Goal: Information Seeking & Learning: Learn about a topic

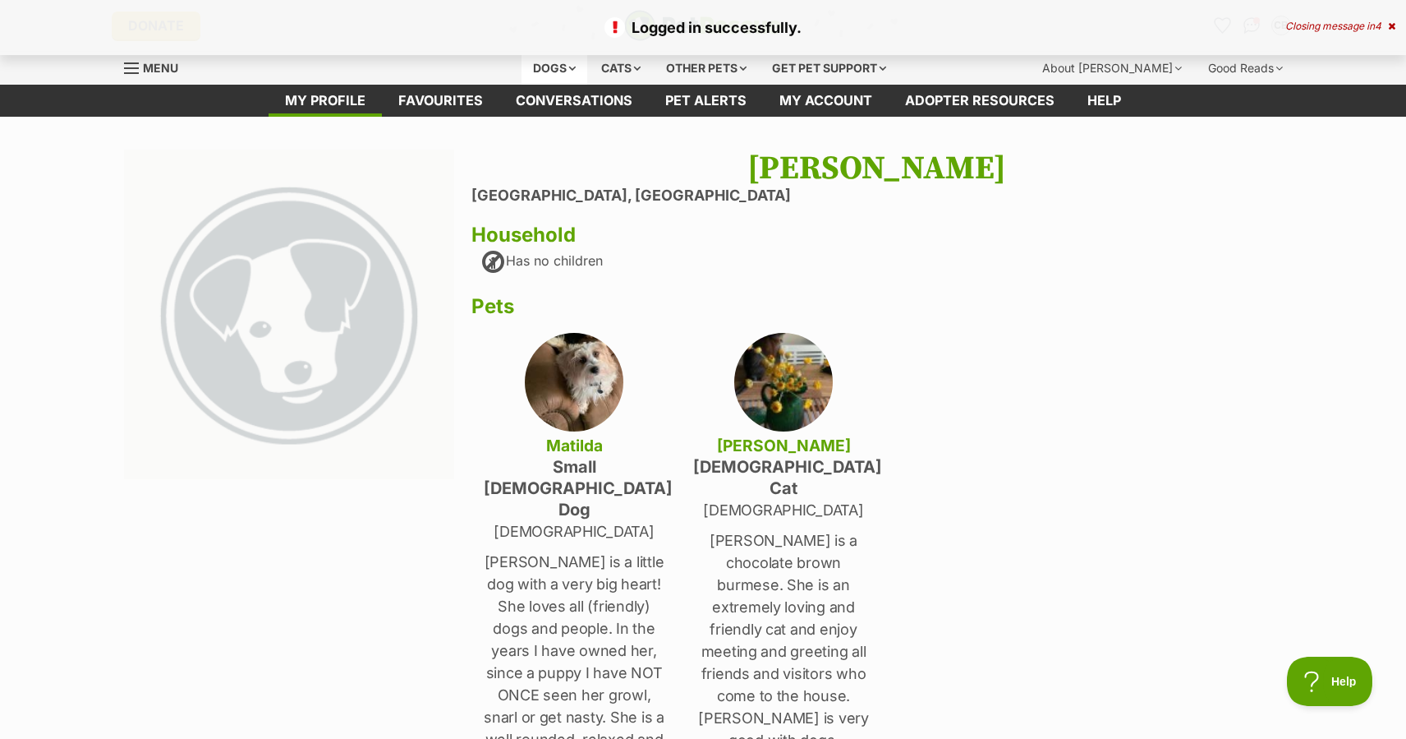
click at [560, 68] on div "Dogs" at bounding box center [555, 68] width 66 height 33
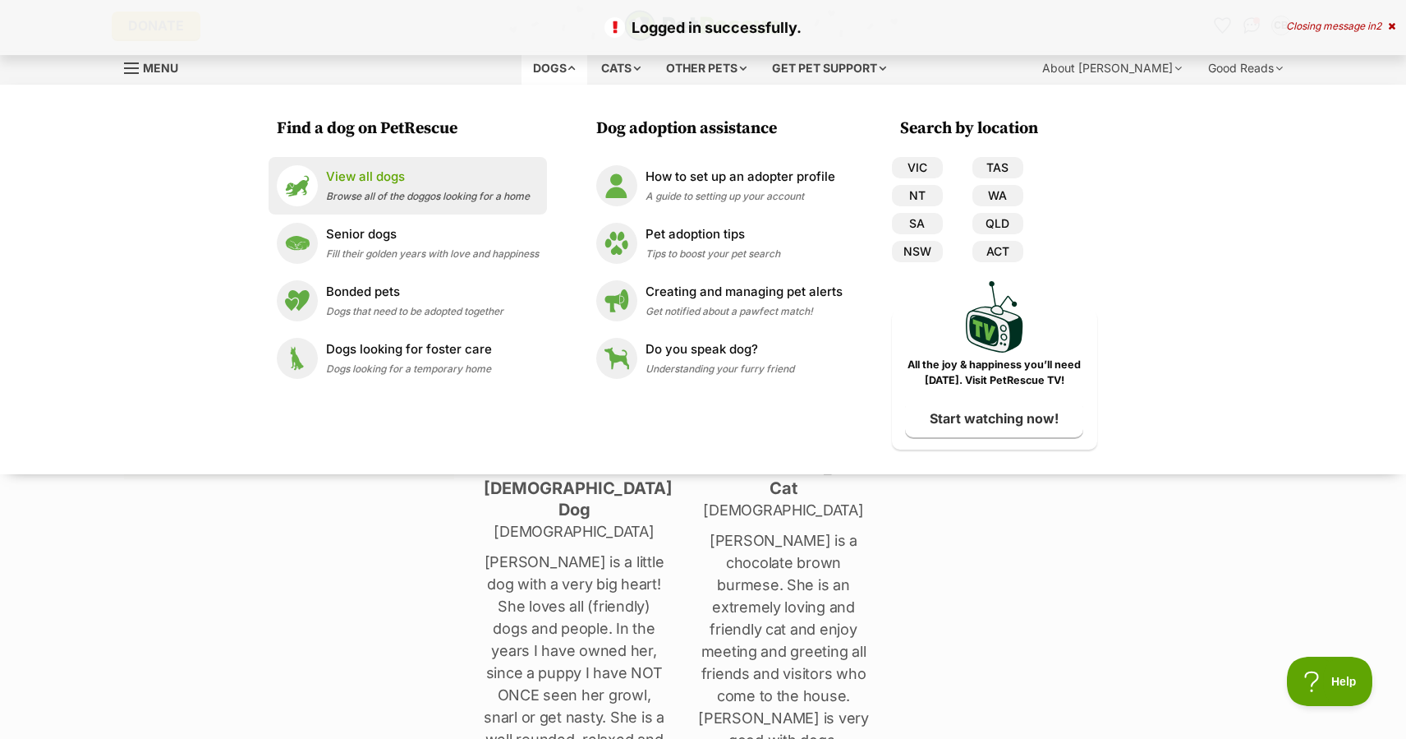
click at [374, 184] on p "View all dogs" at bounding box center [428, 177] width 204 height 19
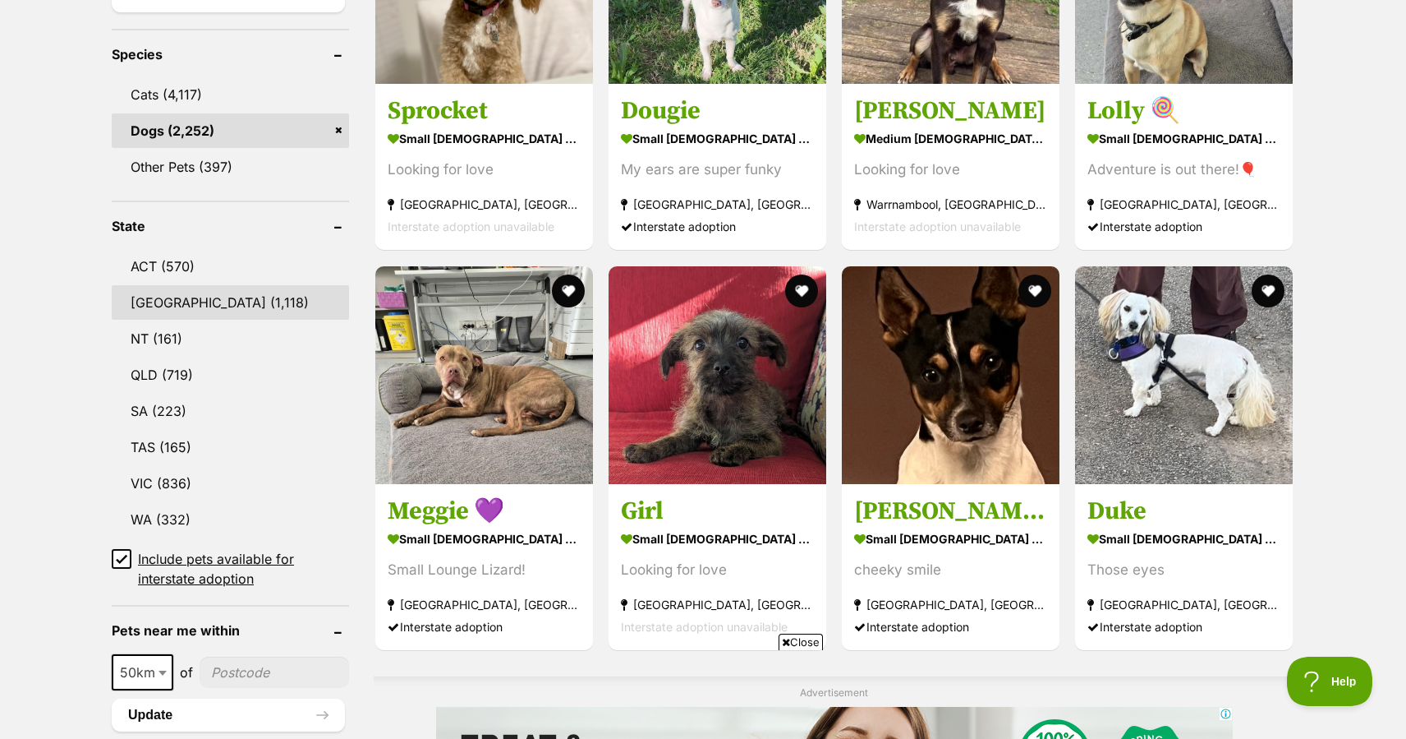
click at [212, 302] on link "[GEOGRAPHIC_DATA] (1,118)" at bounding box center [230, 302] width 237 height 35
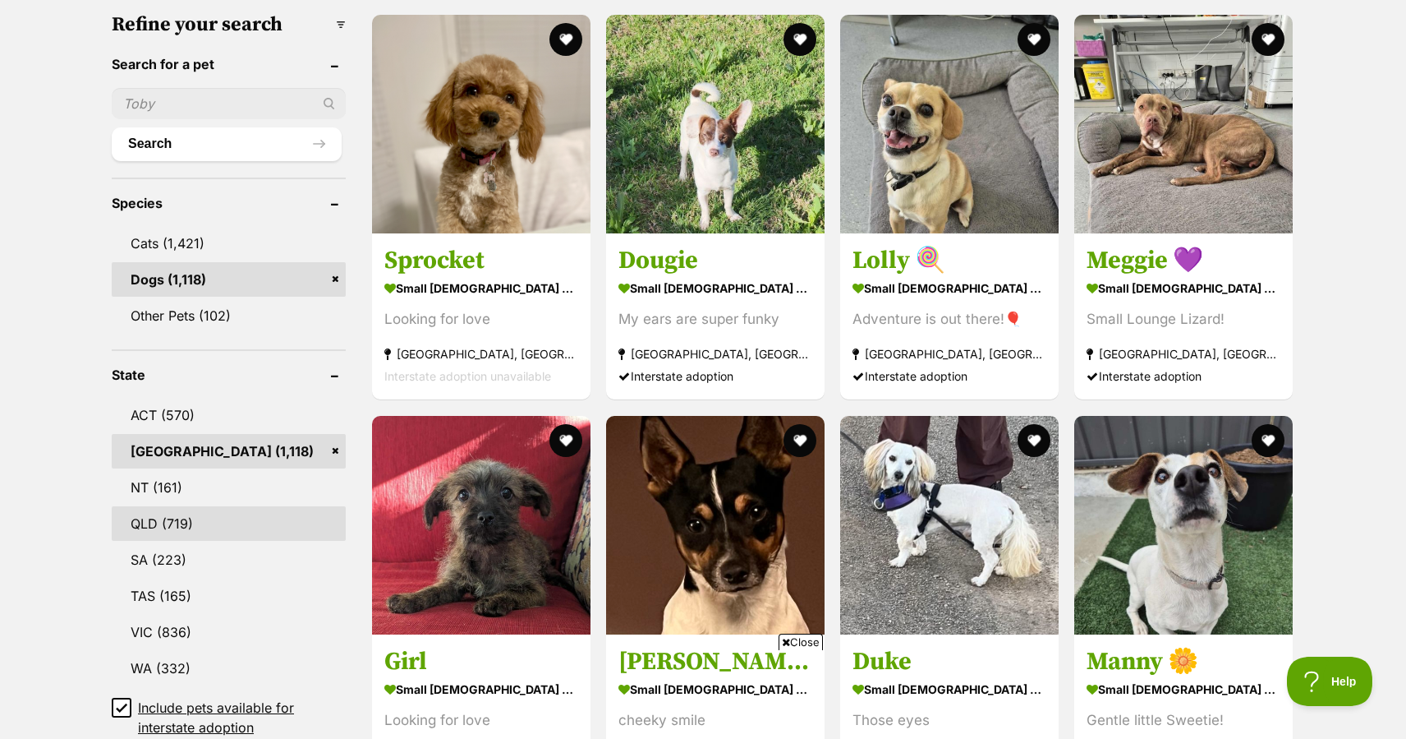
click at [165, 521] on link "QLD (719)" at bounding box center [229, 523] width 234 height 35
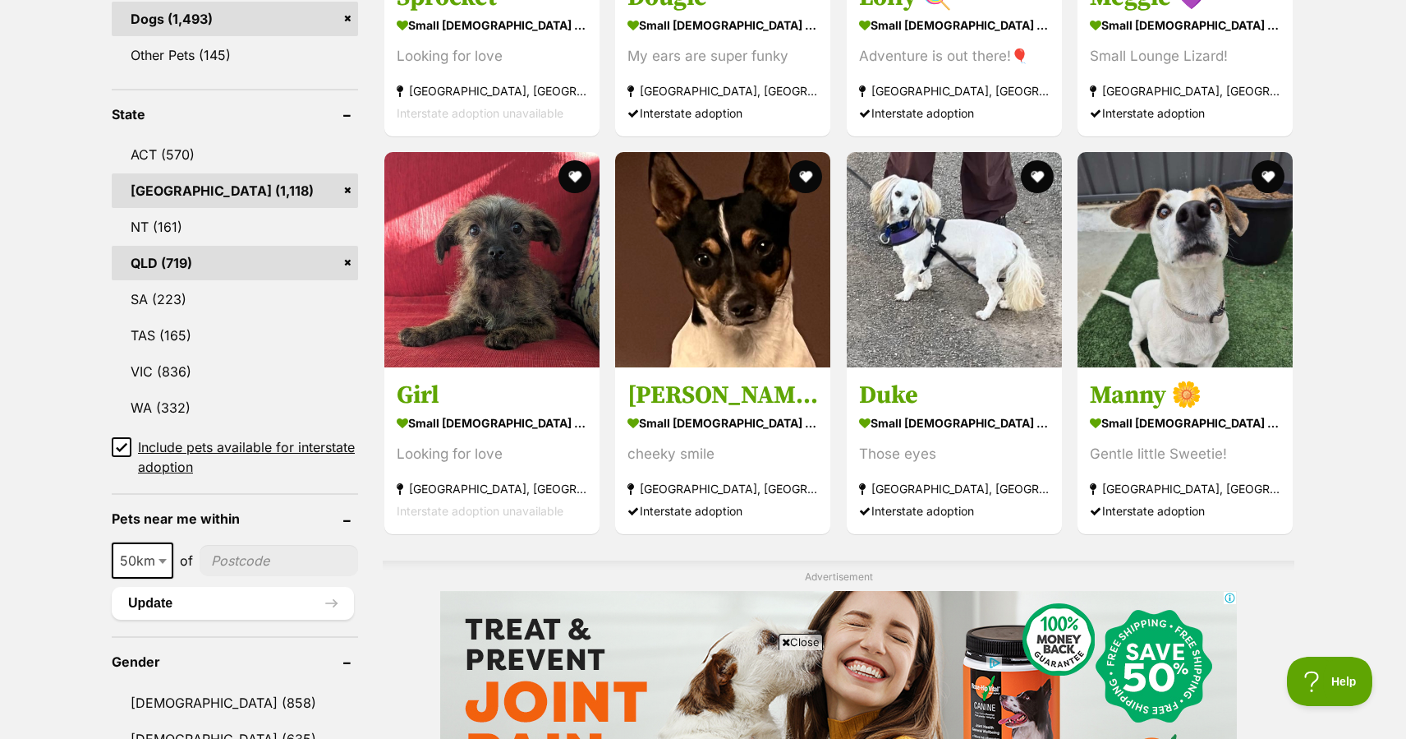
scroll to position [769, 0]
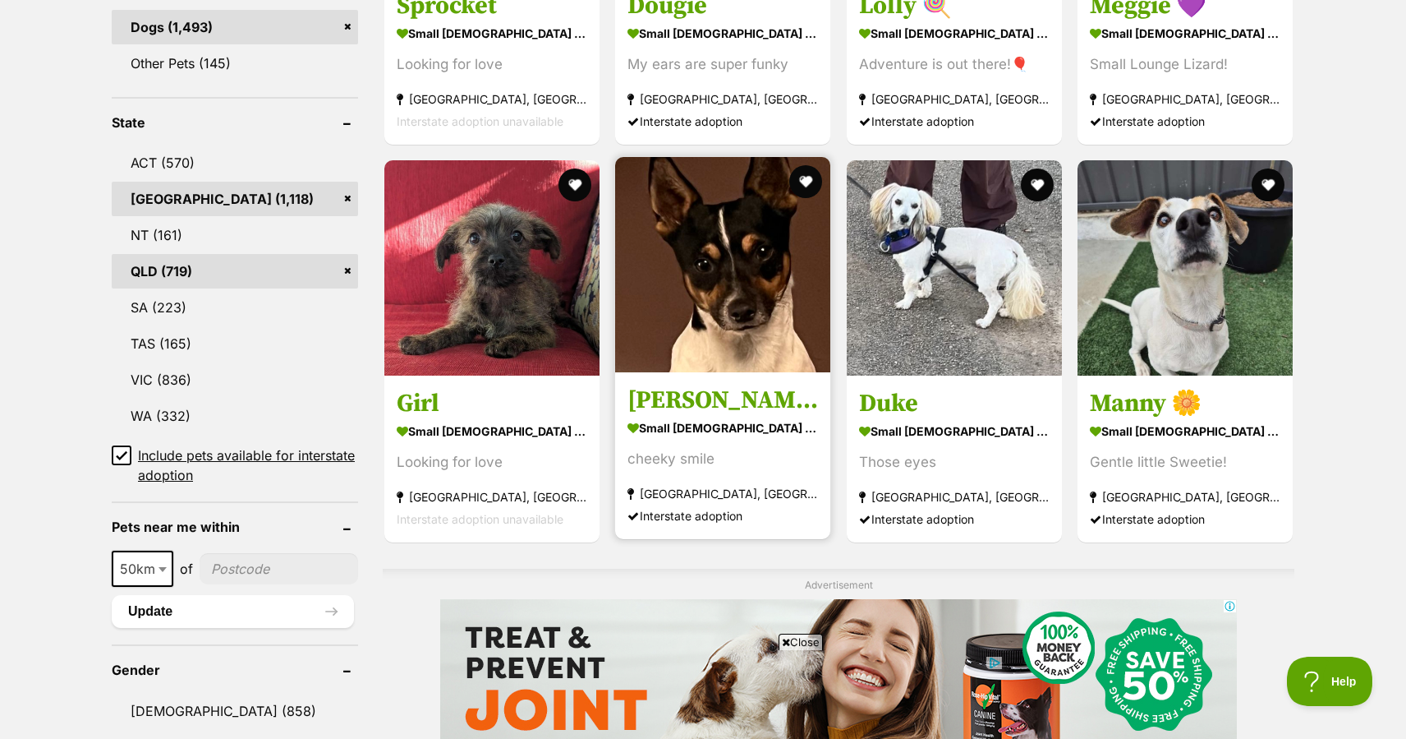
click at [731, 280] on img at bounding box center [722, 264] width 215 height 215
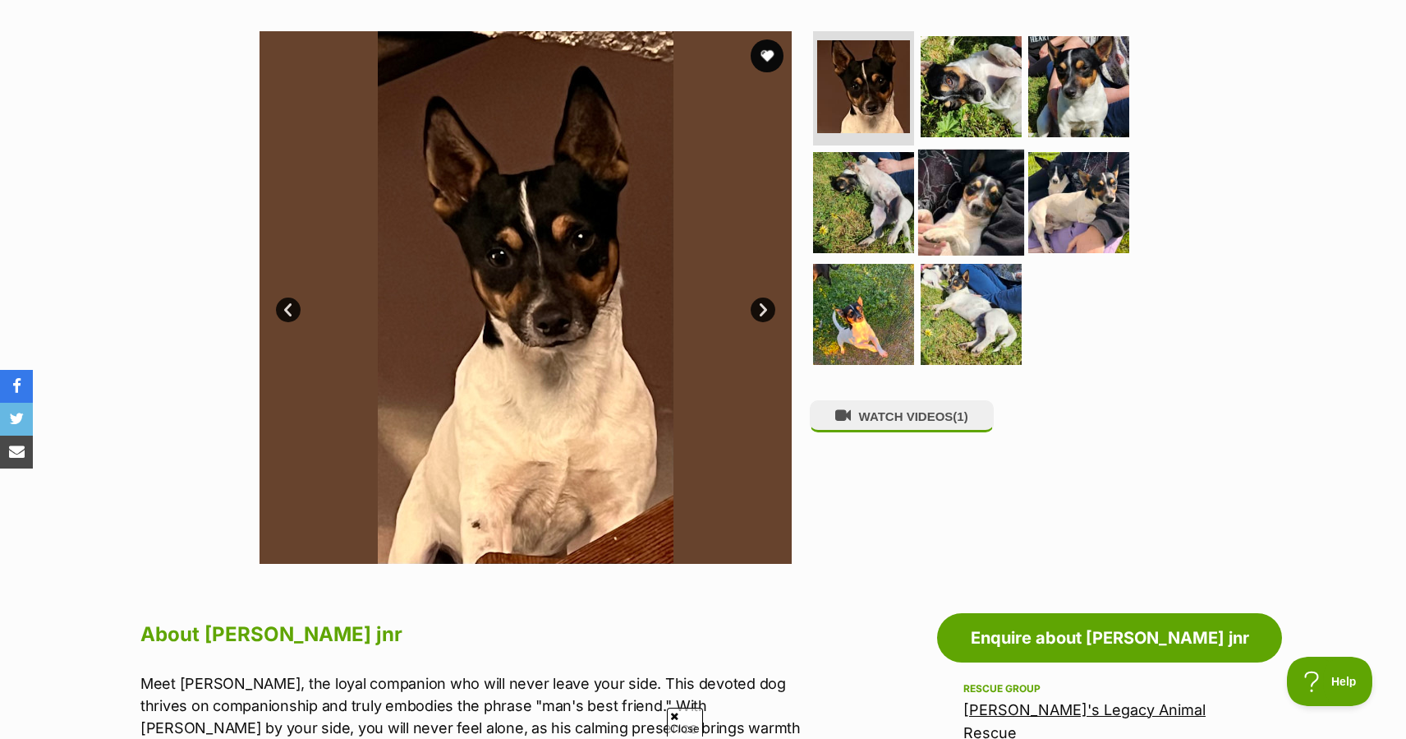
click at [963, 219] on img at bounding box center [971, 203] width 106 height 106
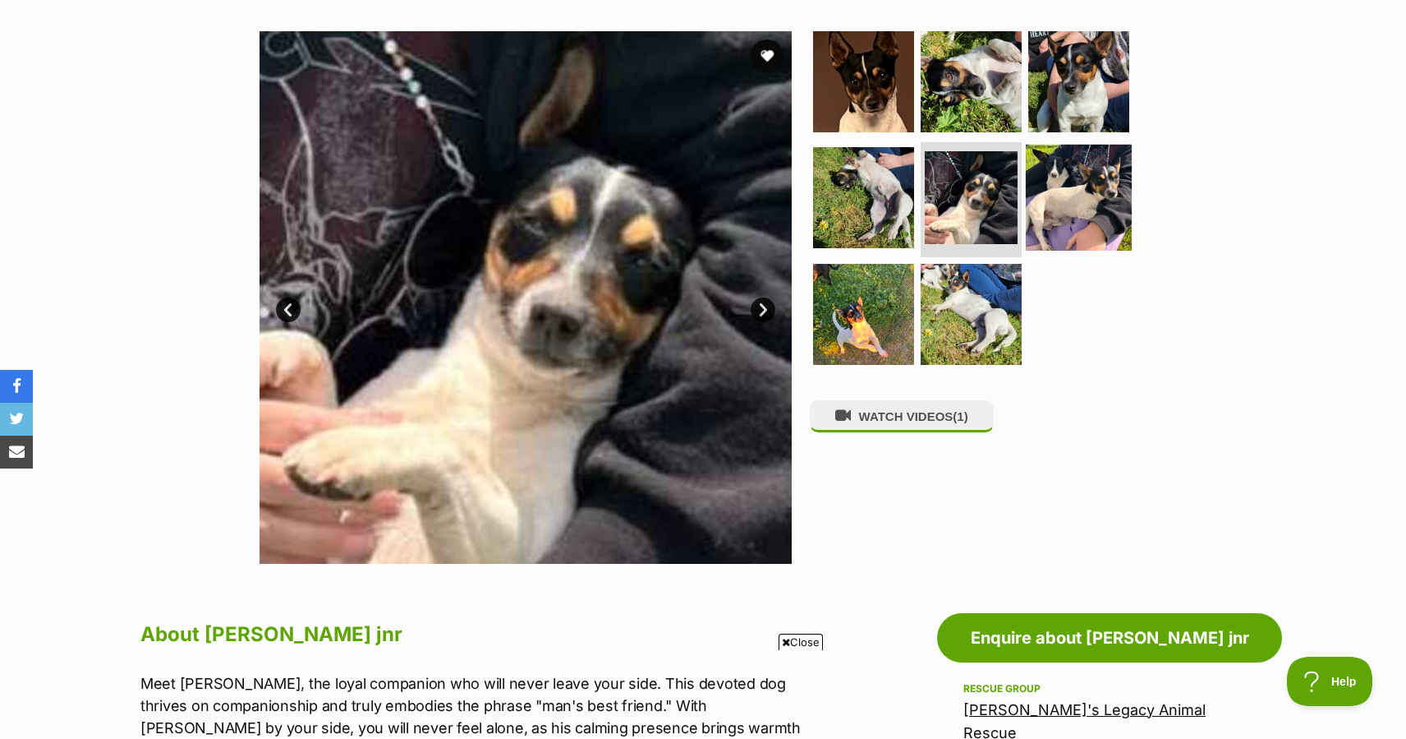
click at [1116, 200] on img at bounding box center [1079, 198] width 106 height 106
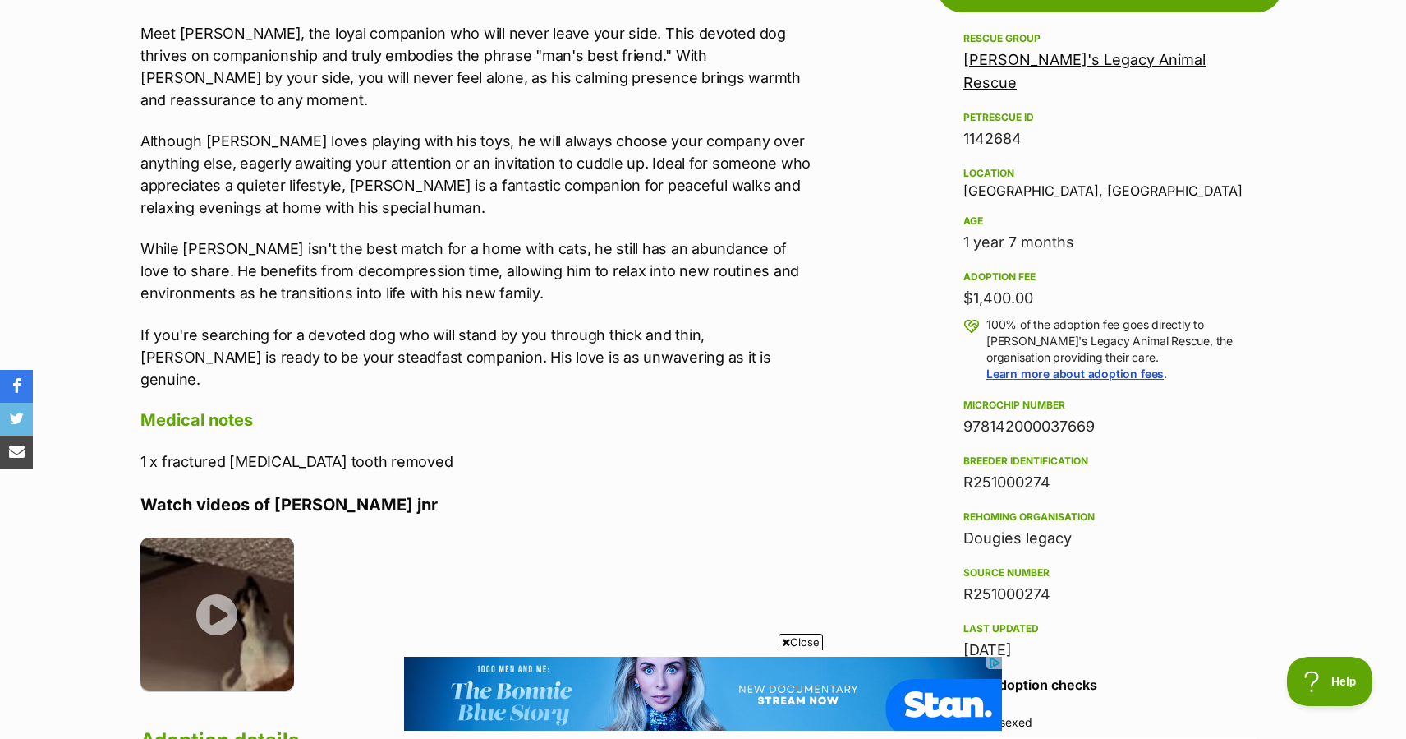
scroll to position [966, 0]
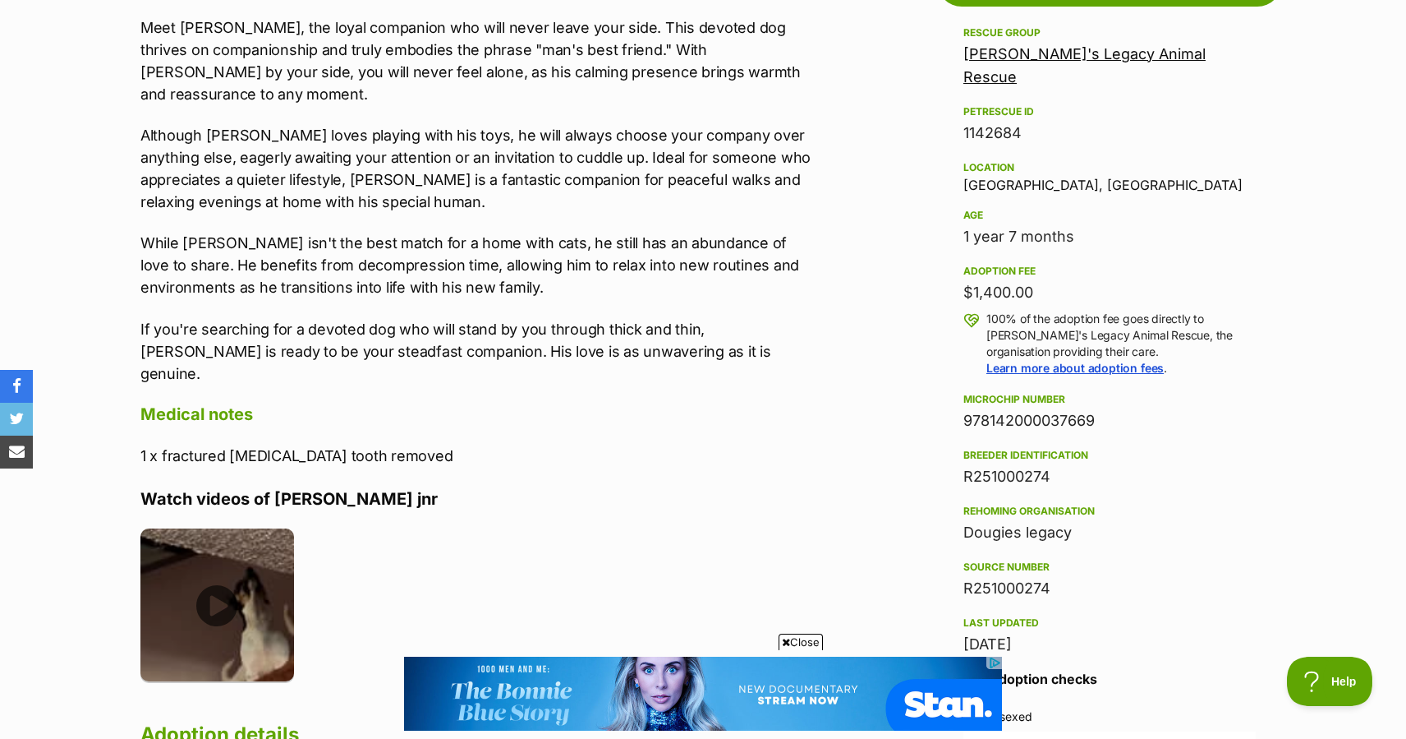
click at [221, 560] on img at bounding box center [217, 605] width 154 height 154
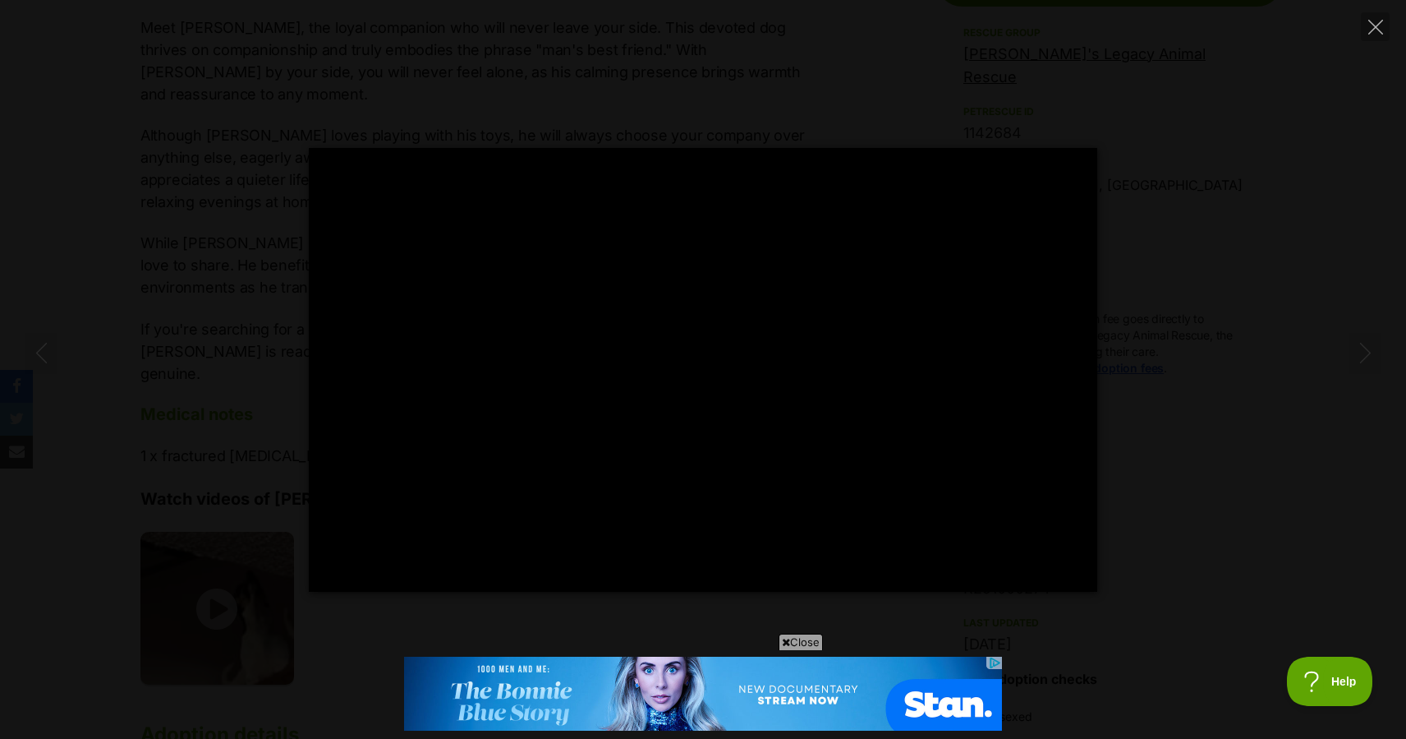
type input "100"
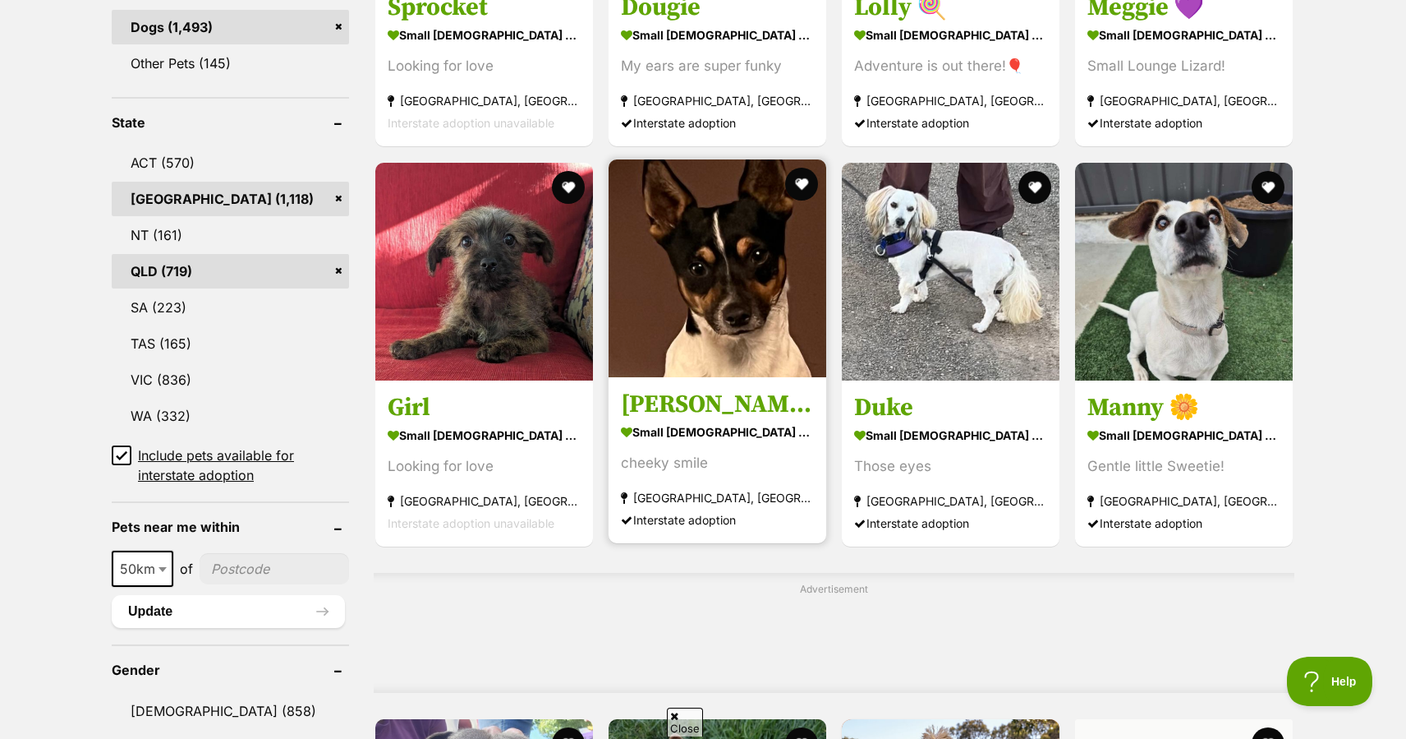
click at [674, 363] on img at bounding box center [718, 268] width 218 height 218
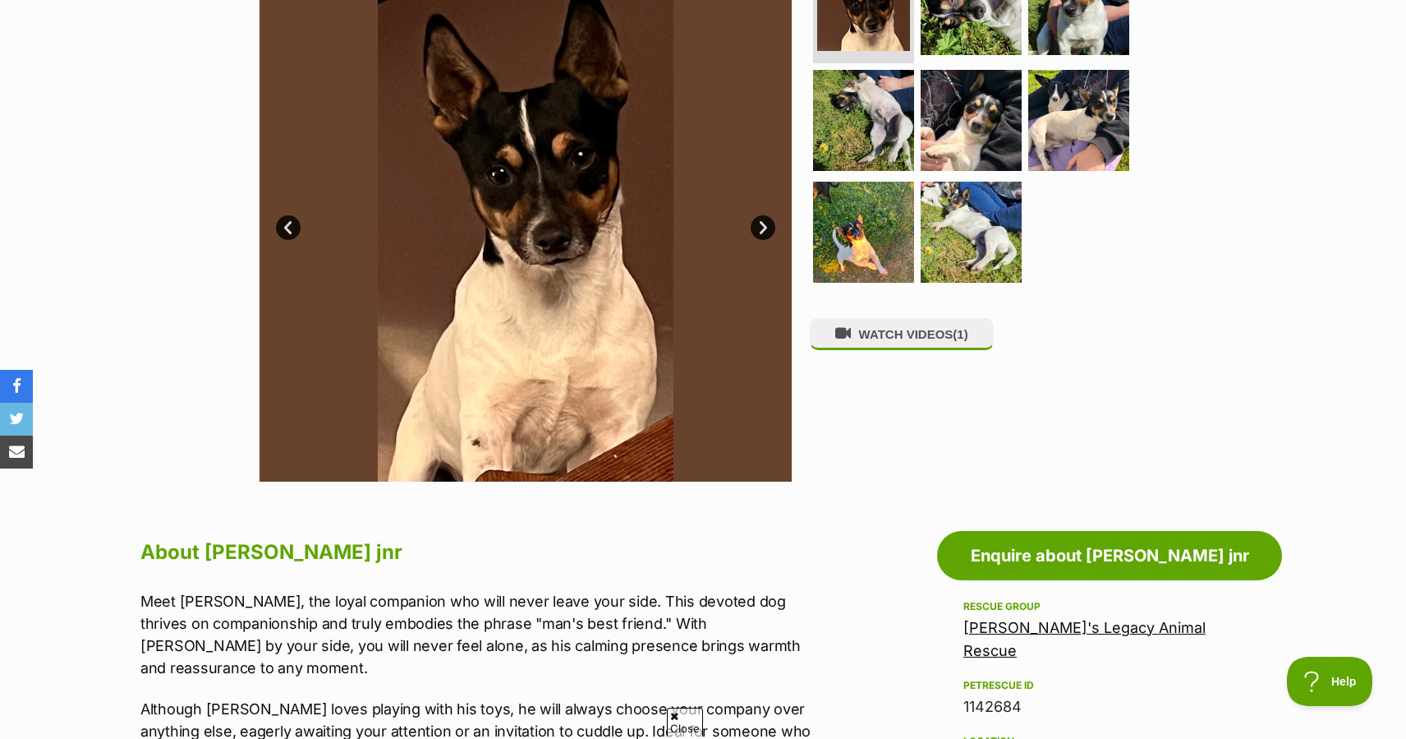
scroll to position [380, 0]
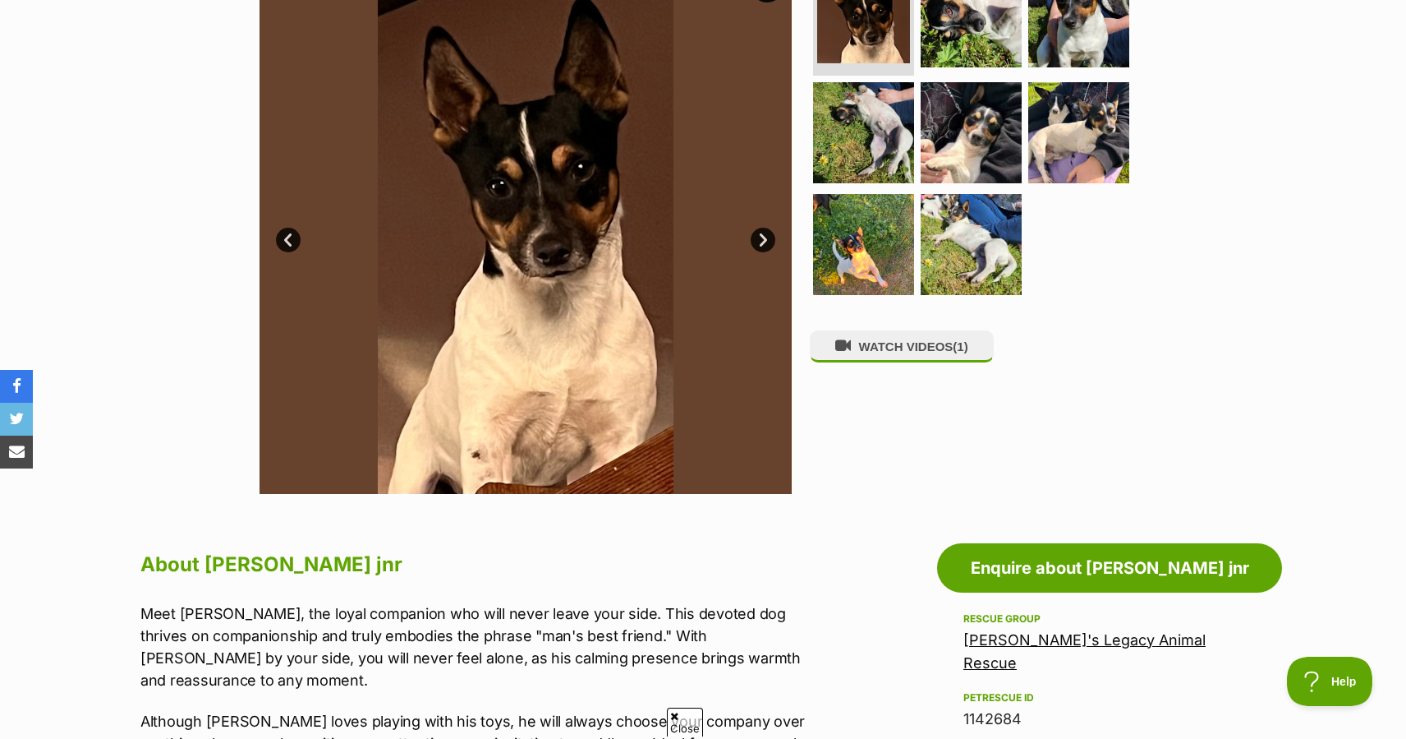
click at [767, 252] on link "Next" at bounding box center [763, 240] width 25 height 25
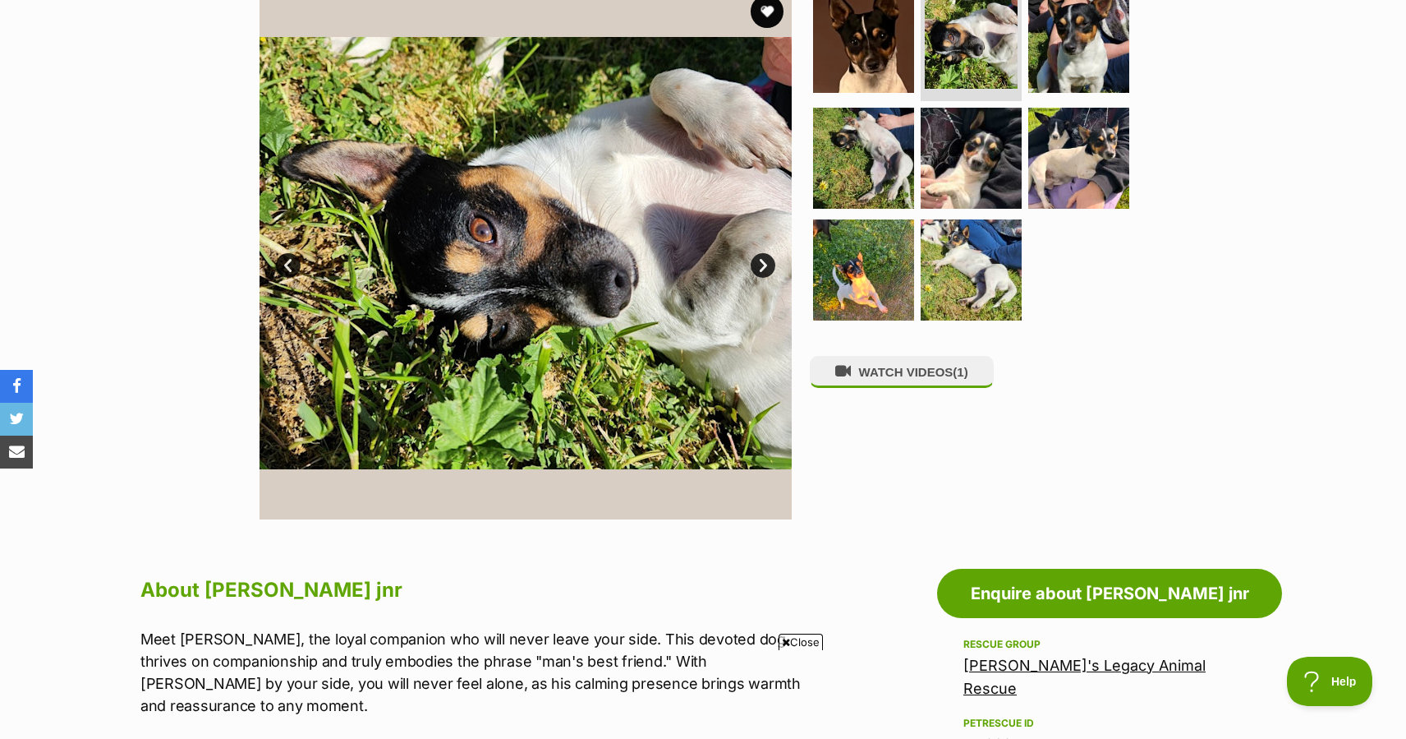
scroll to position [0, 0]
click at [761, 266] on link "Next" at bounding box center [763, 265] width 25 height 25
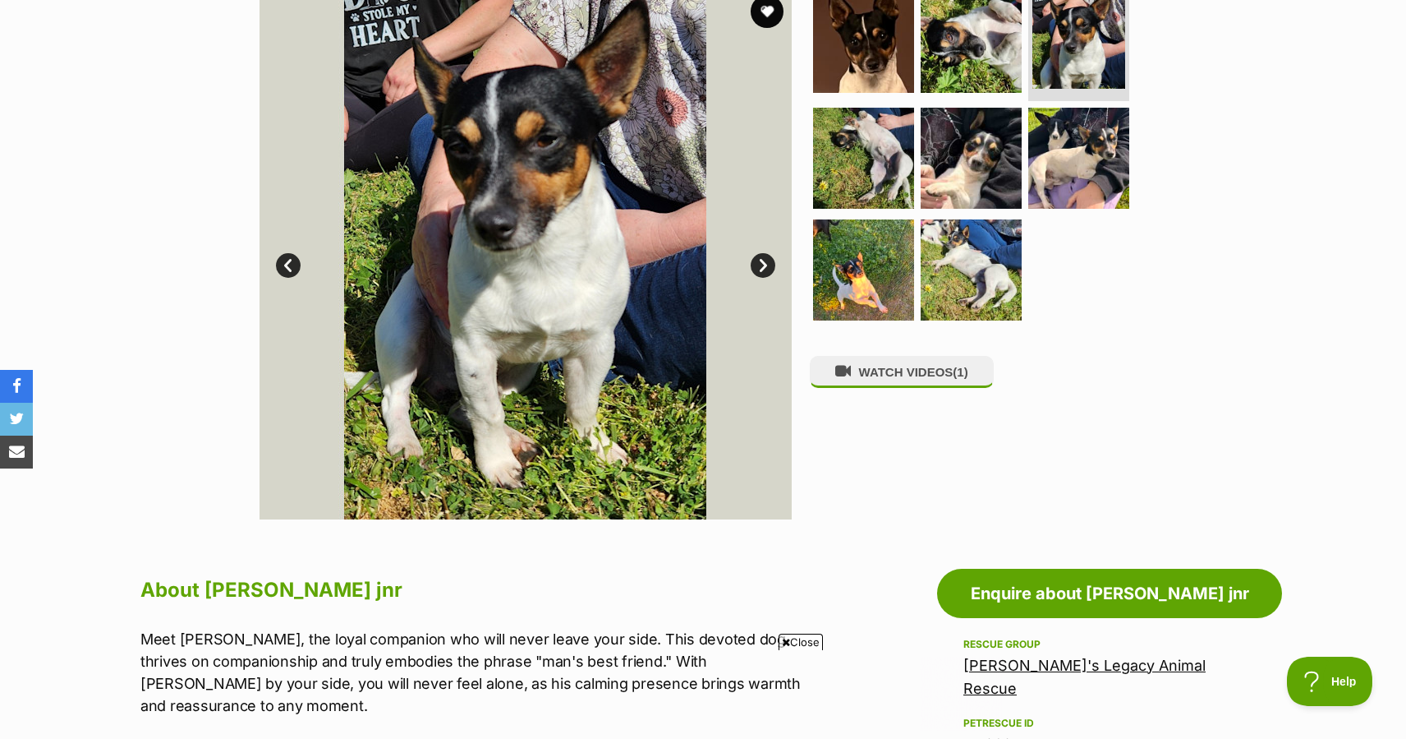
click at [761, 266] on link "Next" at bounding box center [763, 265] width 25 height 25
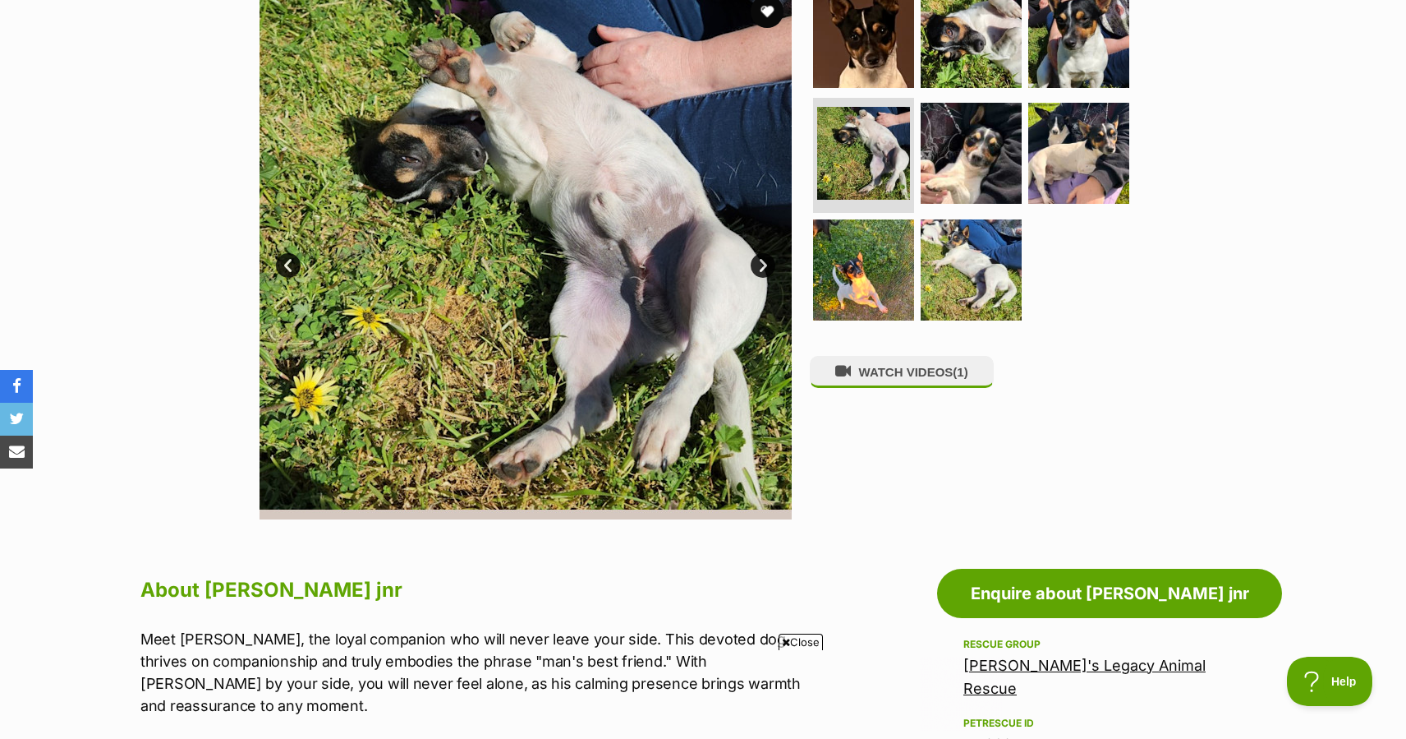
click at [761, 266] on link "Next" at bounding box center [763, 265] width 25 height 25
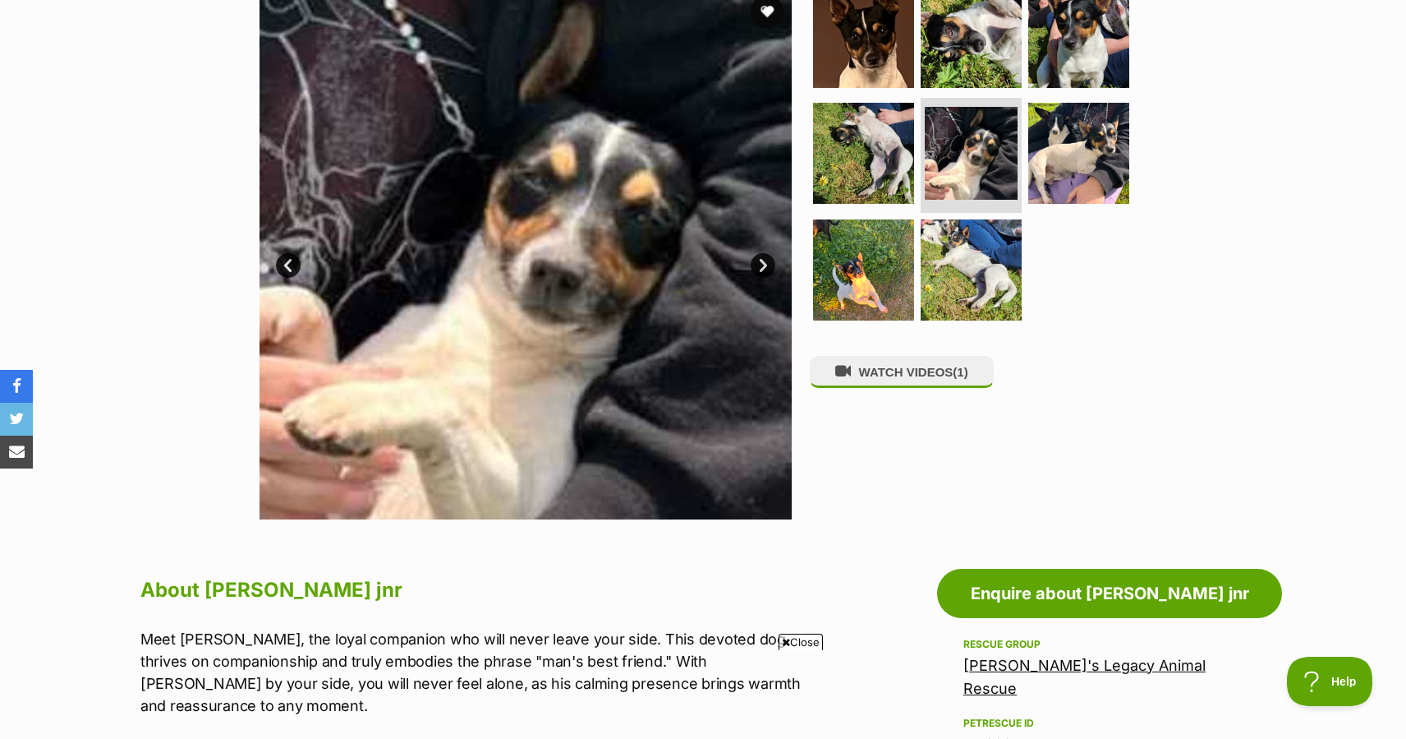
click at [287, 267] on link "Prev" at bounding box center [288, 265] width 25 height 25
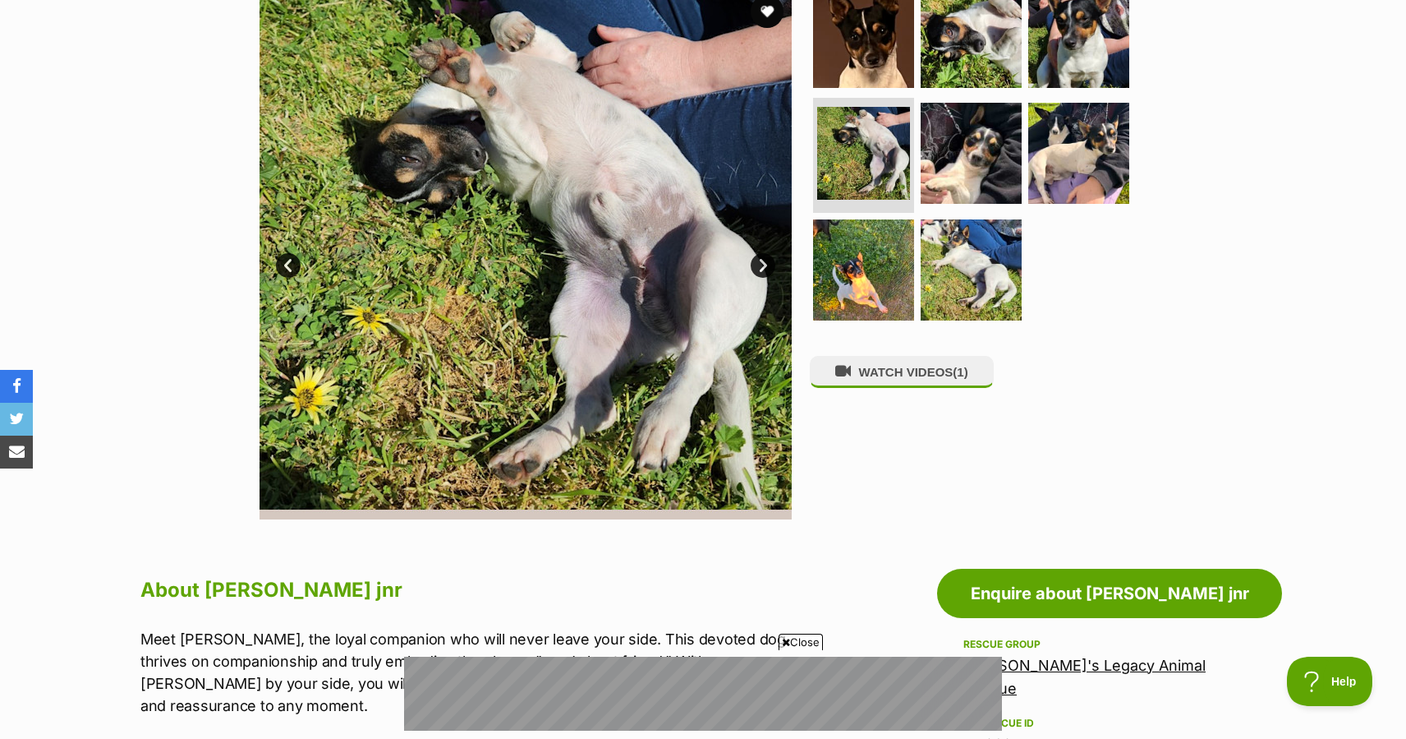
click at [760, 267] on link "Next" at bounding box center [763, 265] width 25 height 25
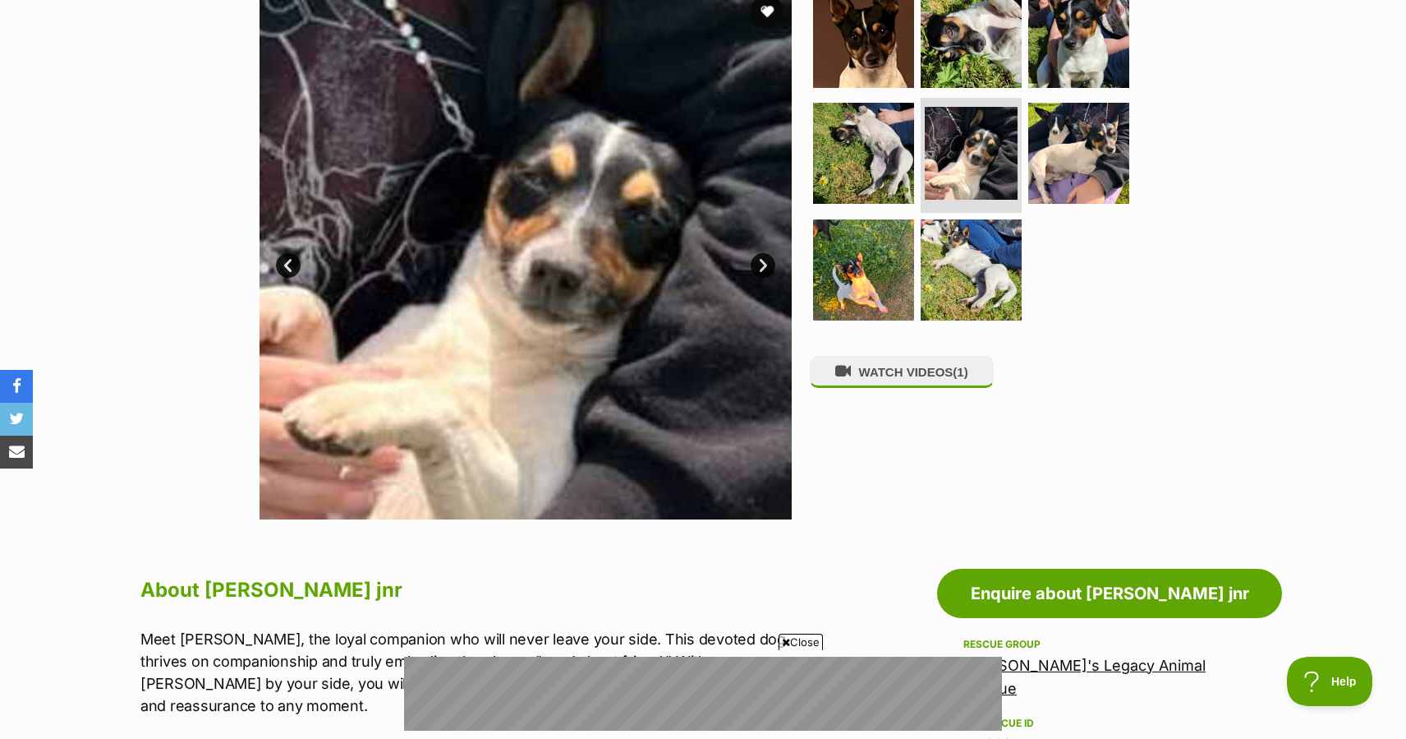
click at [760, 267] on link "Next" at bounding box center [763, 265] width 25 height 25
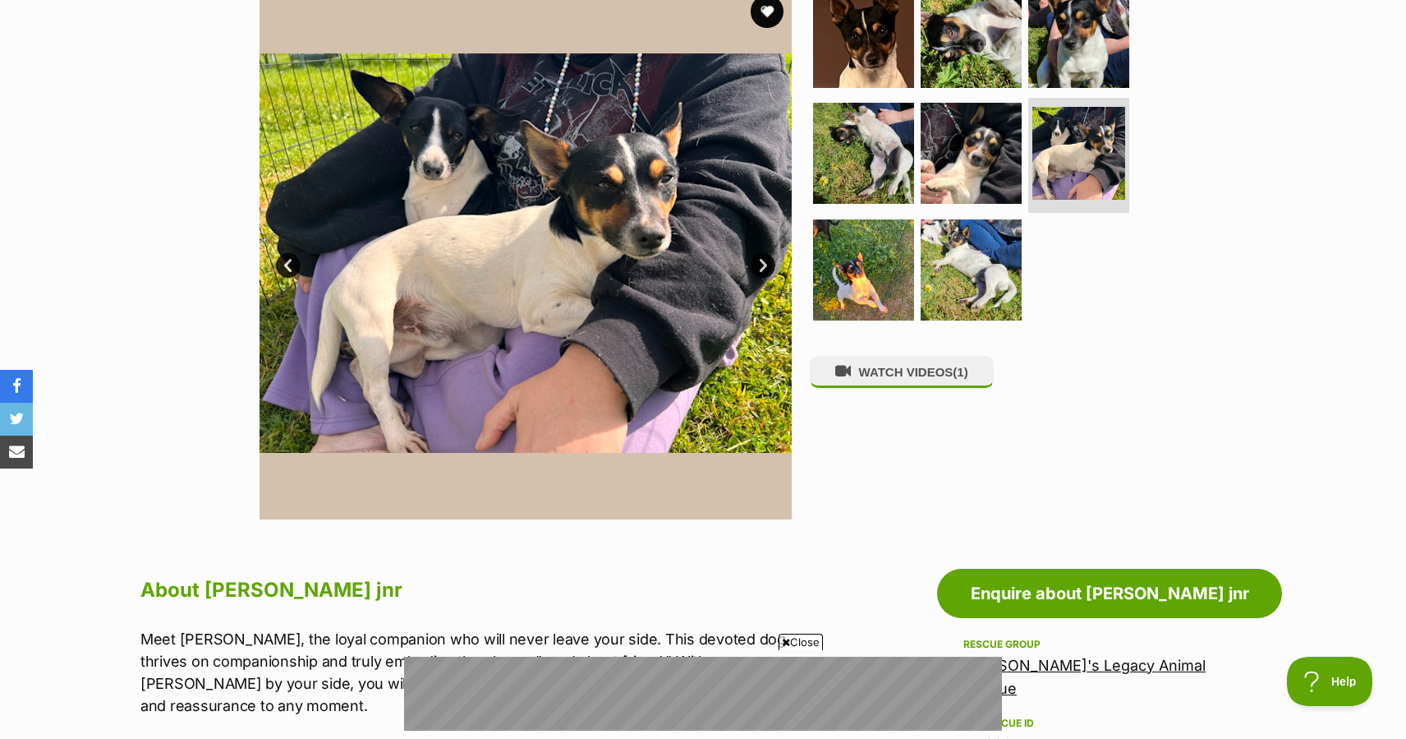
click at [760, 267] on link "Next" at bounding box center [763, 265] width 25 height 25
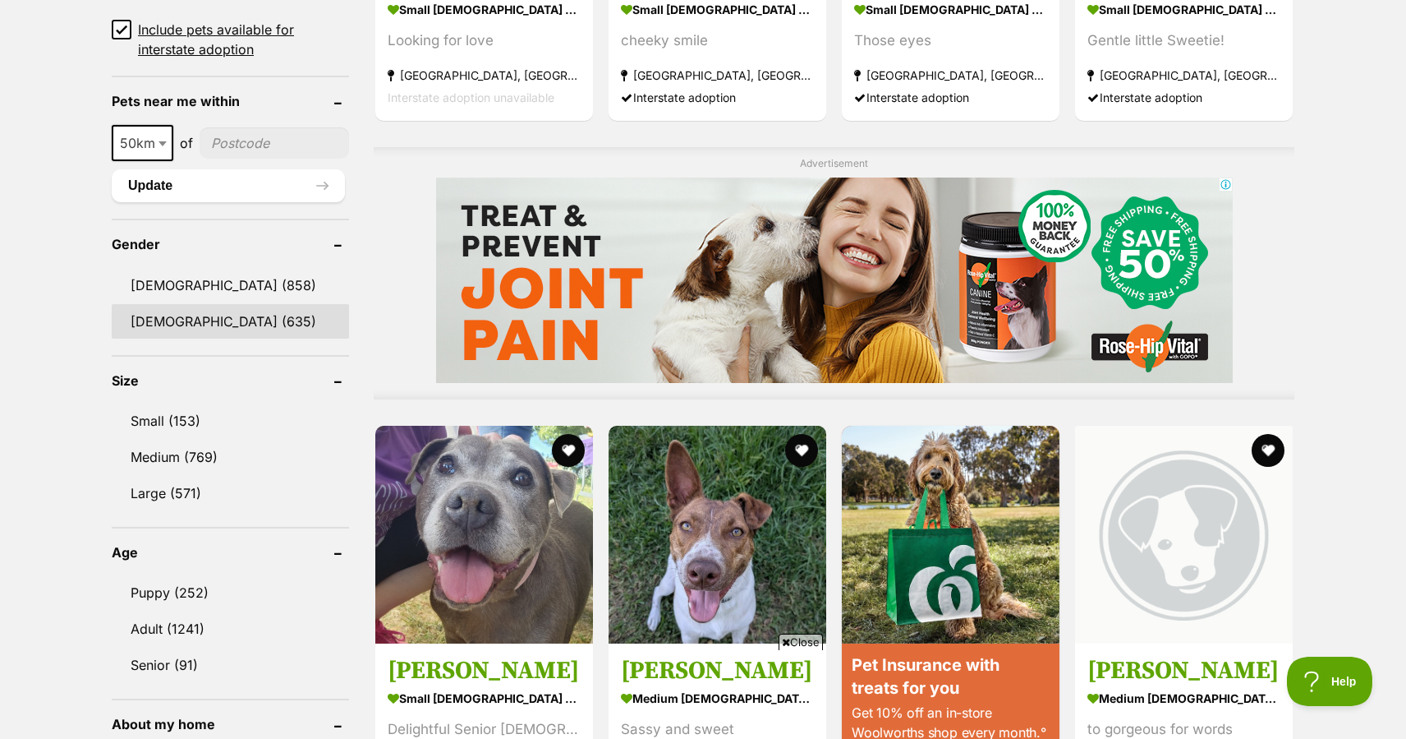
click at [162, 320] on link "[DEMOGRAPHIC_DATA] (635)" at bounding box center [230, 321] width 237 height 35
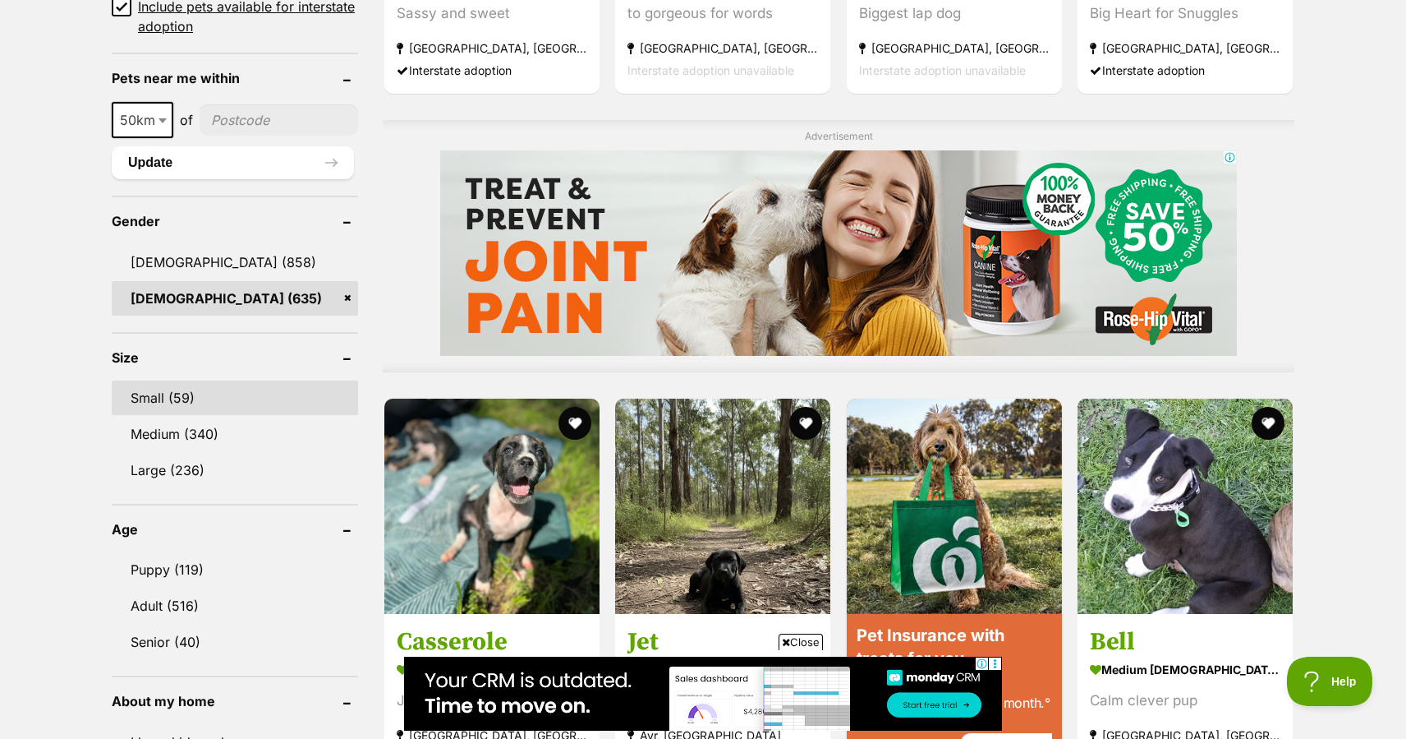
click at [162, 396] on link "Small (59)" at bounding box center [235, 397] width 246 height 35
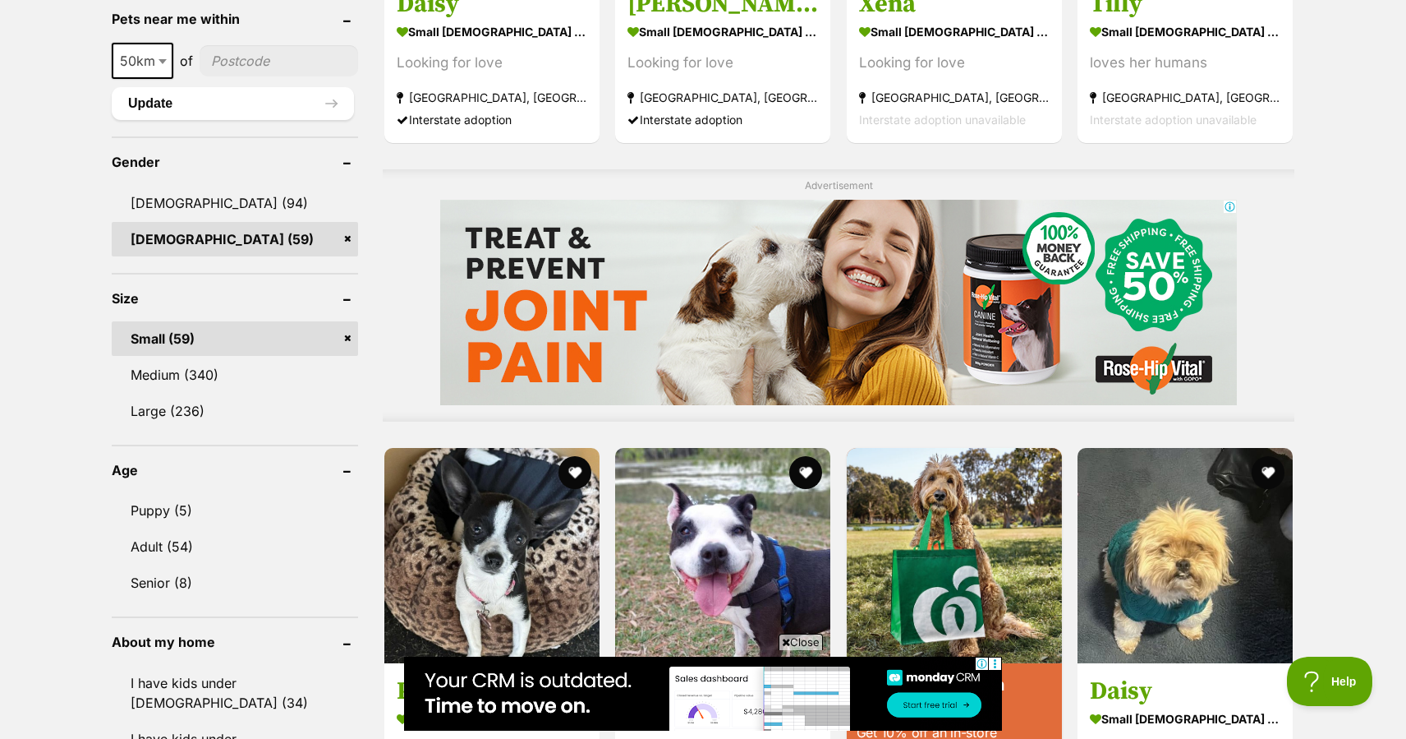
scroll to position [1204, 0]
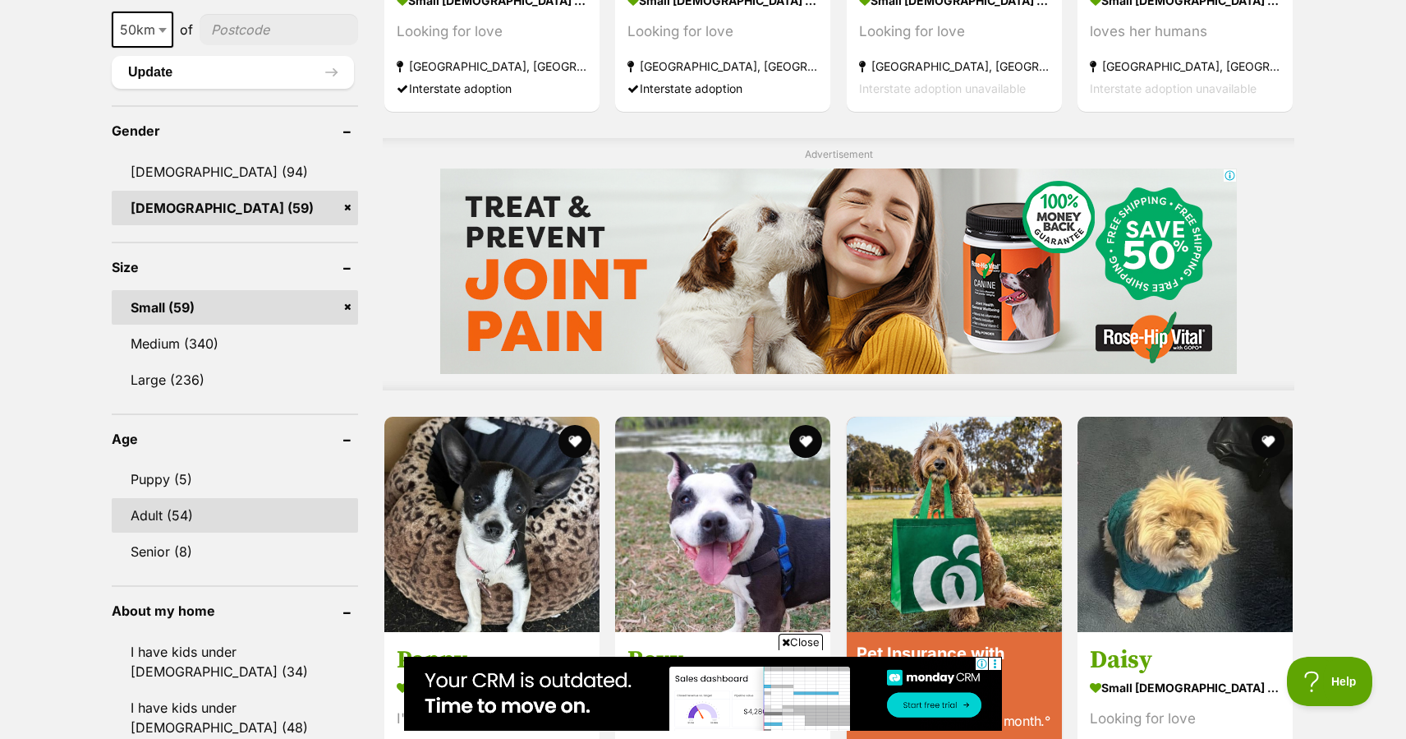
click at [154, 515] on link "Adult (54)" at bounding box center [235, 515] width 246 height 35
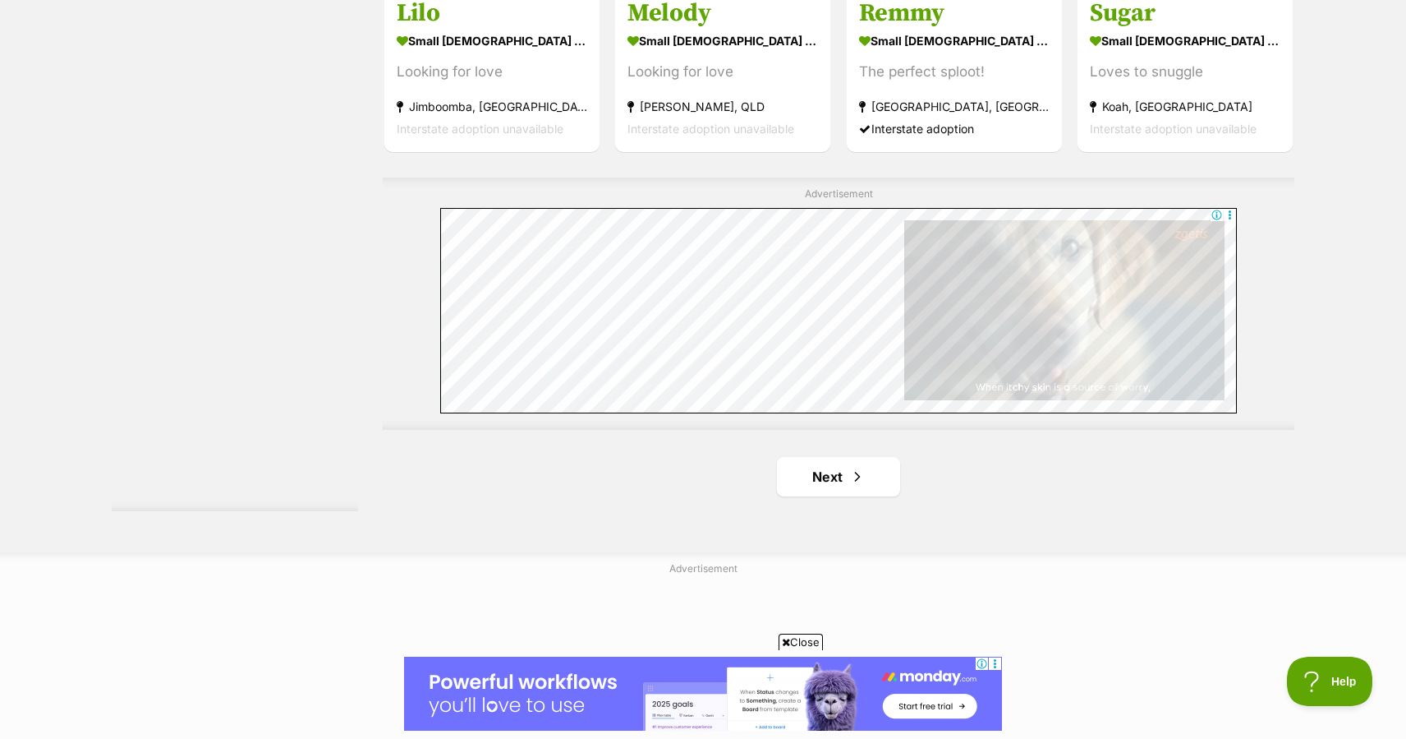
scroll to position [2846, 0]
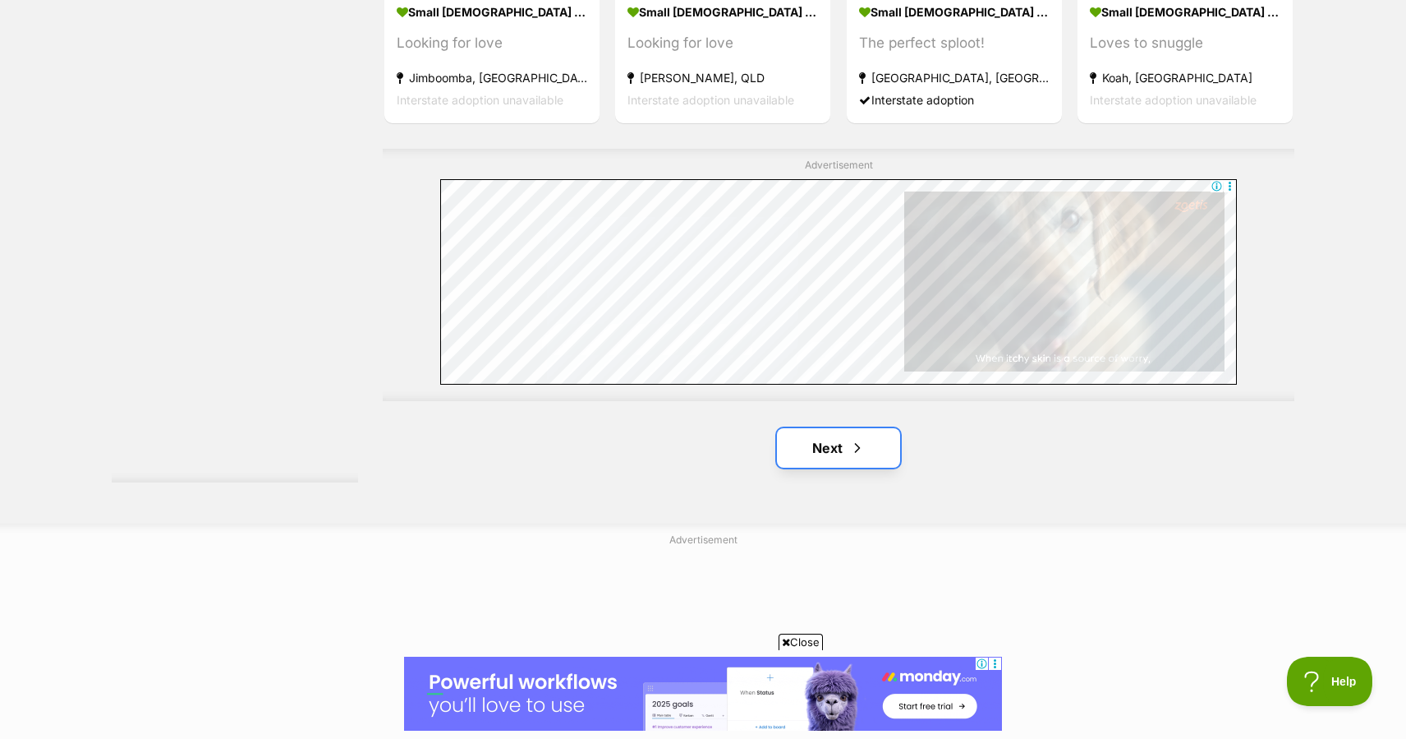
click at [822, 455] on link "Next" at bounding box center [838, 447] width 123 height 39
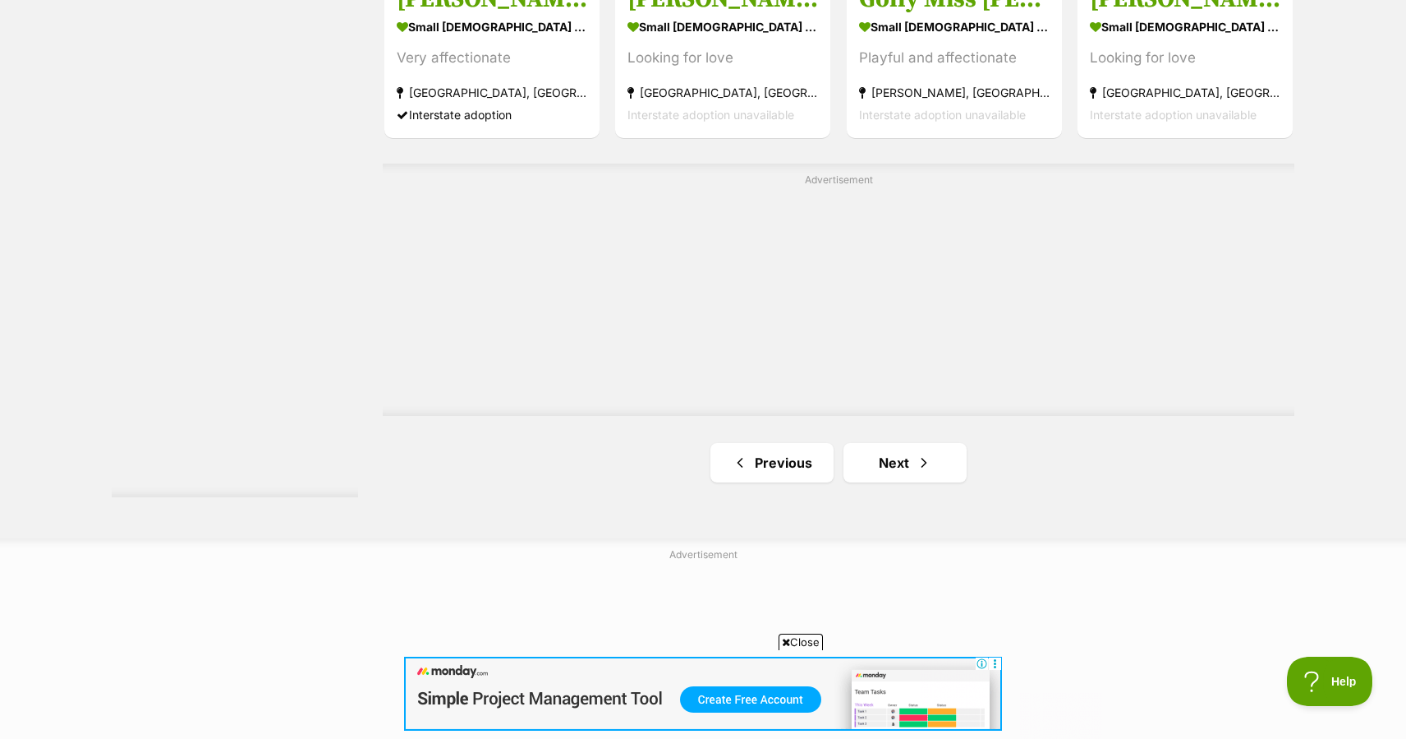
scroll to position [2832, 0]
click at [884, 462] on link "Next" at bounding box center [905, 461] width 123 height 39
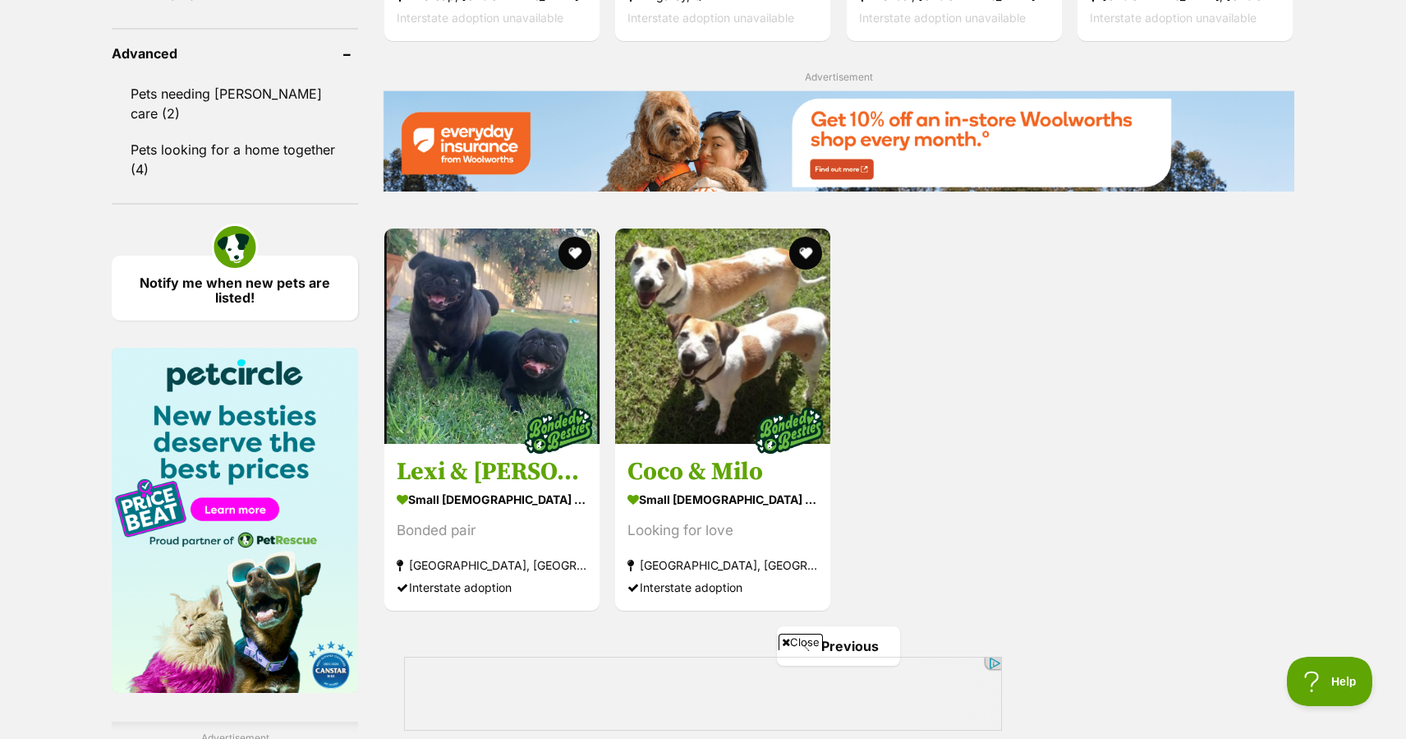
scroll to position [2080, 0]
